Goal: Task Accomplishment & Management: Manage account settings

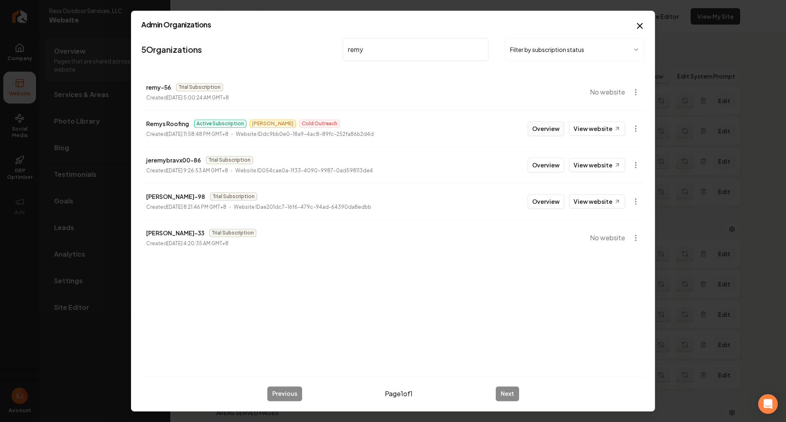
type input "remy"
click at [540, 127] on button "Overview" at bounding box center [546, 128] width 36 height 15
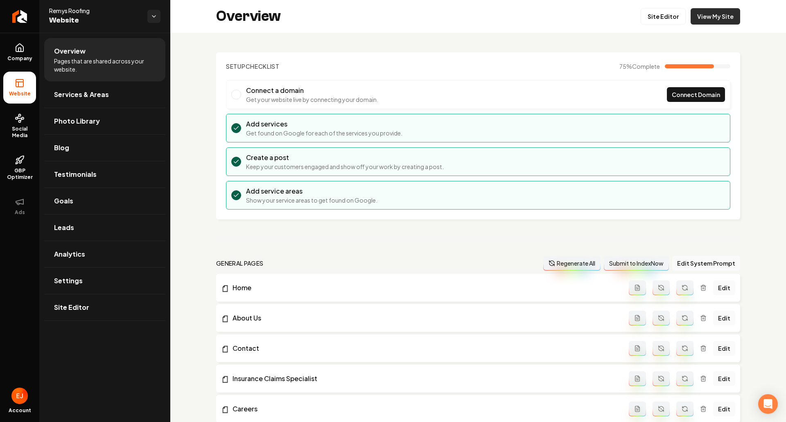
click at [719, 20] on link "View My Site" at bounding box center [716, 16] width 50 height 16
click at [703, 25] on div "Overview Site Editor View My Site" at bounding box center [478, 16] width 616 height 33
click at [703, 20] on link "View My Site" at bounding box center [716, 16] width 50 height 16
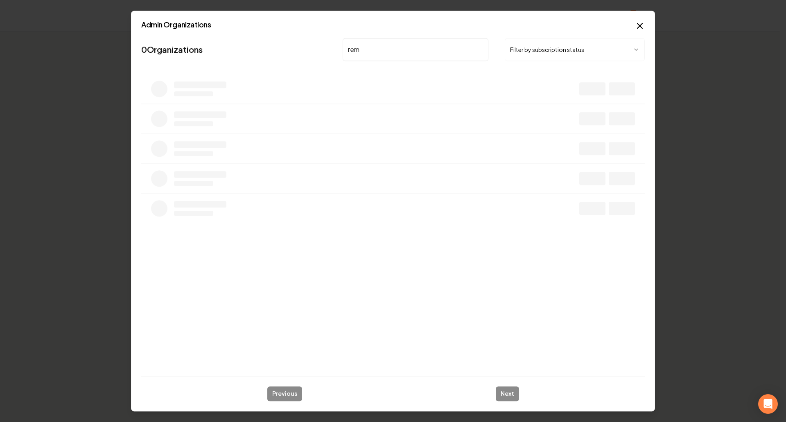
click at [389, 54] on input "rem" at bounding box center [416, 49] width 146 height 23
click at [397, 48] on input "rem" at bounding box center [416, 49] width 146 height 23
click at [335, 43] on nav "0 Organizations rem Filter by subscription status" at bounding box center [393, 53] width 504 height 36
type input "tag el"
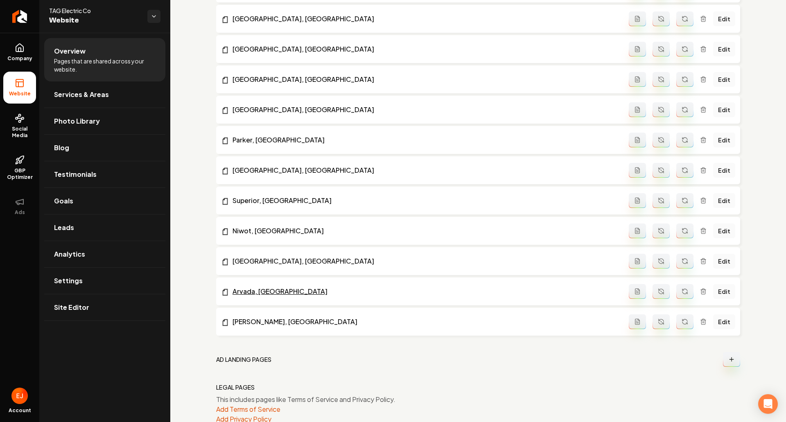
scroll to position [1379, 0]
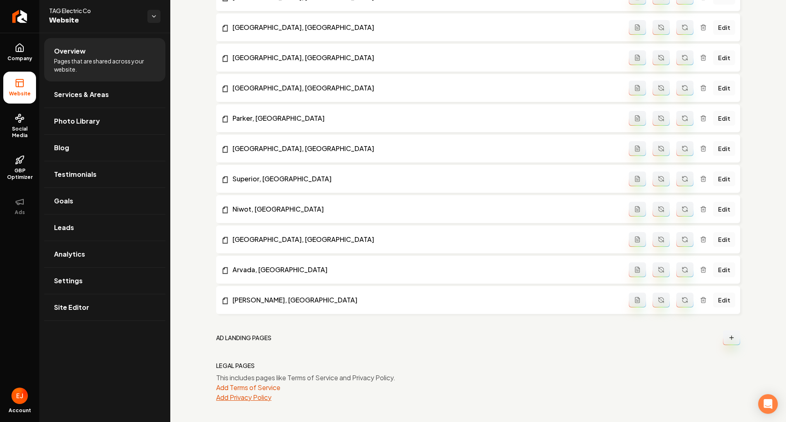
click at [264, 397] on button "Add Privacy Policy" at bounding box center [243, 398] width 55 height 10
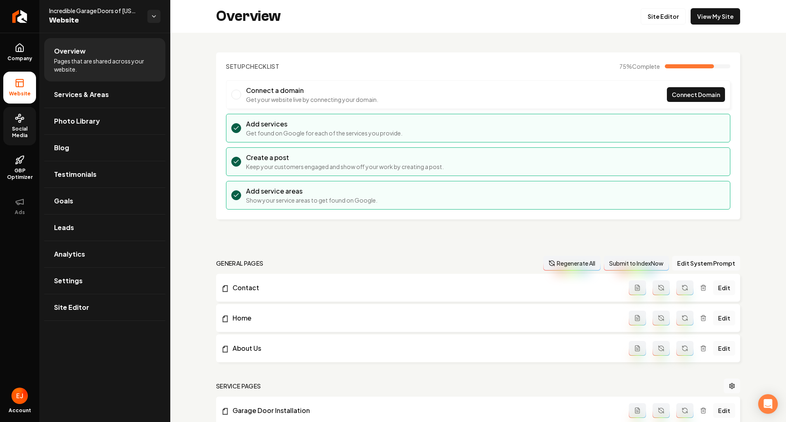
click at [13, 136] on span "Social Media" at bounding box center [19, 132] width 33 height 13
